Goal: Transaction & Acquisition: Book appointment/travel/reservation

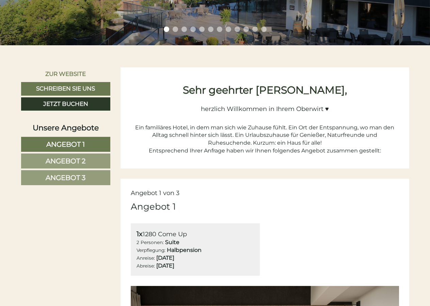
scroll to position [35, 0]
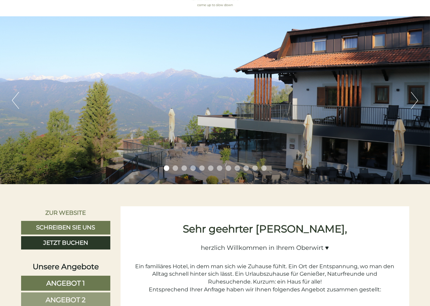
click at [174, 168] on li "2" at bounding box center [175, 167] width 5 height 5
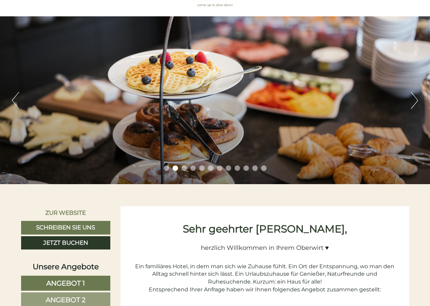
click at [184, 169] on li "3" at bounding box center [183, 167] width 5 height 5
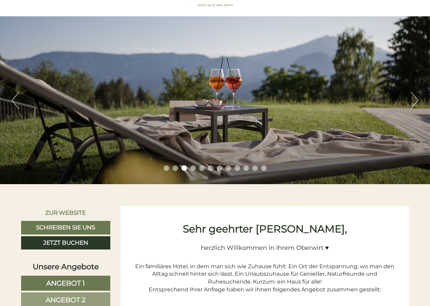
click at [189, 169] on ul "1 2 3 4 5 6 7 8 9 10 11 12" at bounding box center [215, 169] width 430 height 8
click at [192, 169] on li "4" at bounding box center [192, 167] width 5 height 5
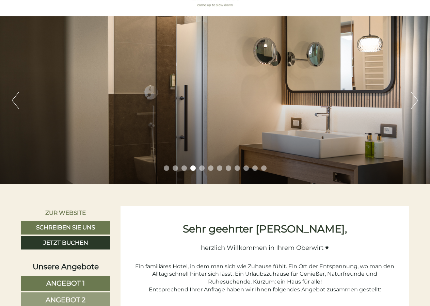
click at [202, 168] on li "5" at bounding box center [201, 167] width 5 height 5
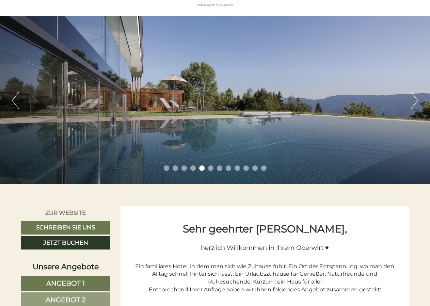
click at [210, 168] on li "6" at bounding box center [210, 167] width 5 height 5
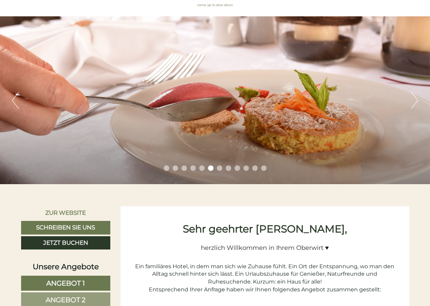
click at [217, 168] on li "7" at bounding box center [219, 167] width 5 height 5
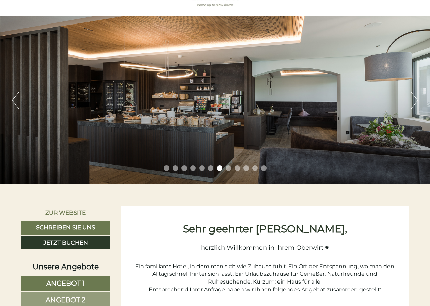
click at [228, 169] on li "8" at bounding box center [228, 167] width 5 height 5
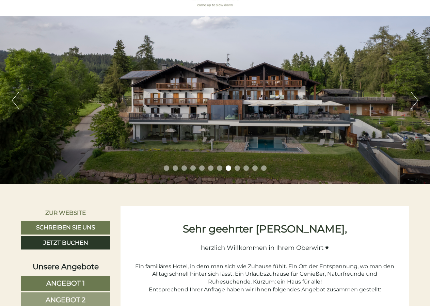
click at [237, 169] on li "9" at bounding box center [236, 167] width 5 height 5
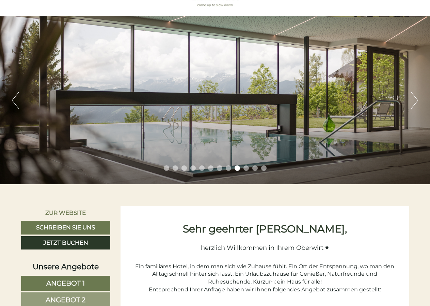
click at [245, 167] on li "10" at bounding box center [245, 167] width 5 height 5
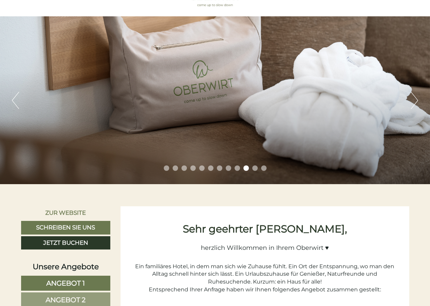
click at [254, 169] on li "11" at bounding box center [254, 167] width 5 height 5
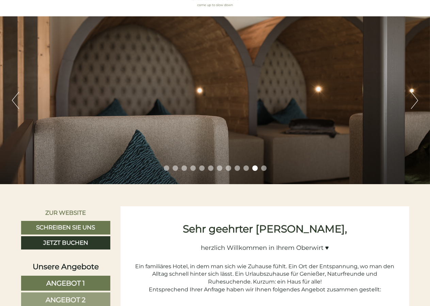
click at [262, 169] on li "12" at bounding box center [263, 167] width 5 height 5
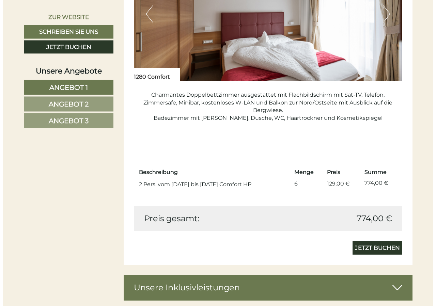
scroll to position [1423, 0]
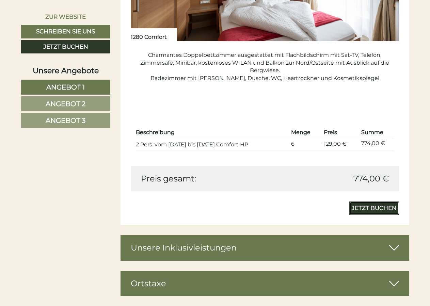
click at [372, 206] on link "Jetzt buchen" at bounding box center [374, 208] width 50 height 14
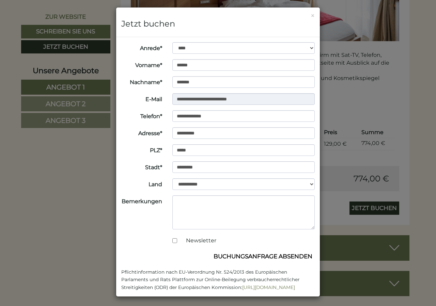
scroll to position [4, 0]
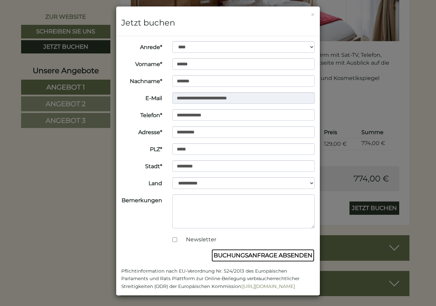
click at [271, 255] on button "Buchungsanfrage absenden" at bounding box center [262, 255] width 103 height 13
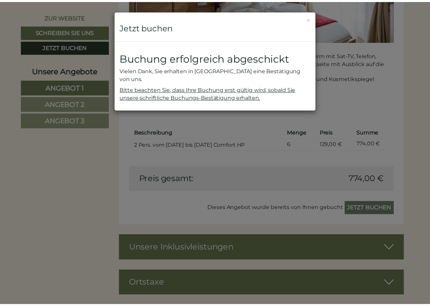
scroll to position [0, 0]
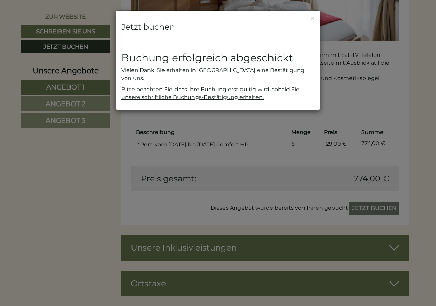
click at [70, 216] on div "**********" at bounding box center [218, 153] width 436 height 306
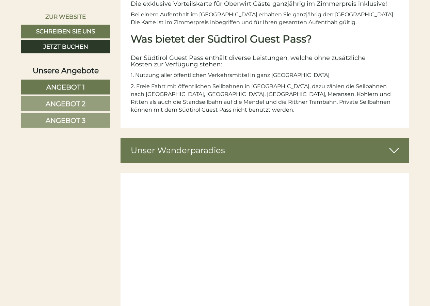
scroll to position [2013, 0]
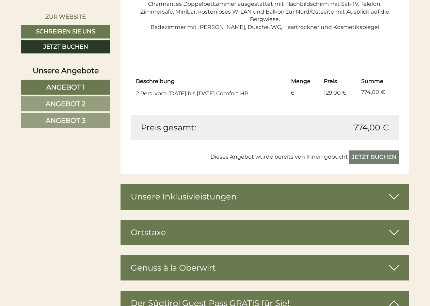
scroll to position [1527, 0]
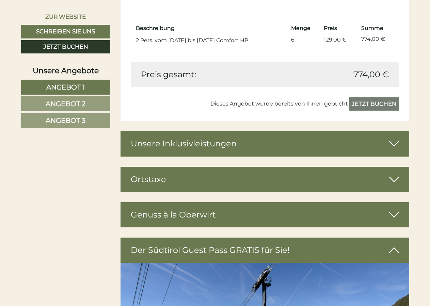
click at [396, 180] on icon at bounding box center [394, 180] width 10 height 12
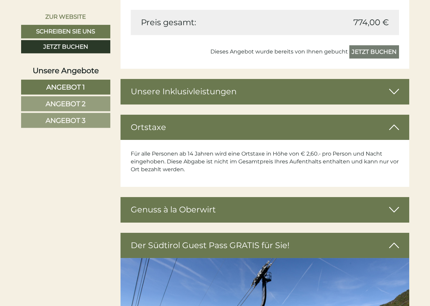
scroll to position [1597, 0]
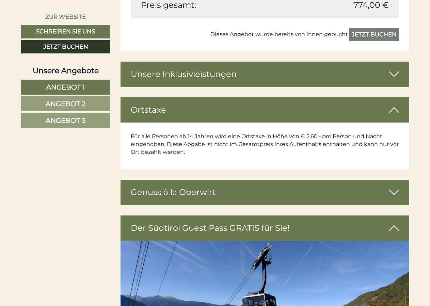
click at [397, 194] on icon at bounding box center [394, 192] width 10 height 12
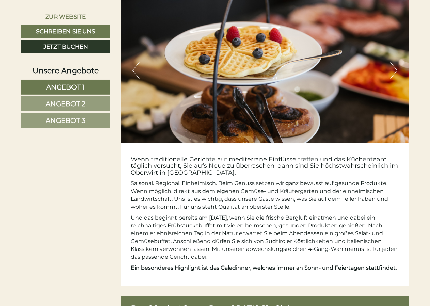
scroll to position [1805, 0]
